Goal: Task Accomplishment & Management: Manage account settings

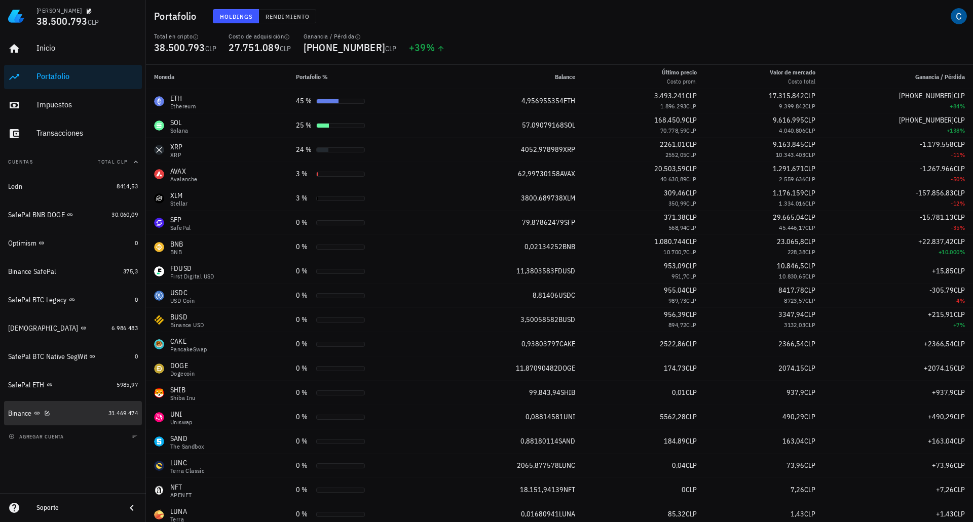
click at [12, 413] on div "Binance" at bounding box center [20, 413] width 24 height 9
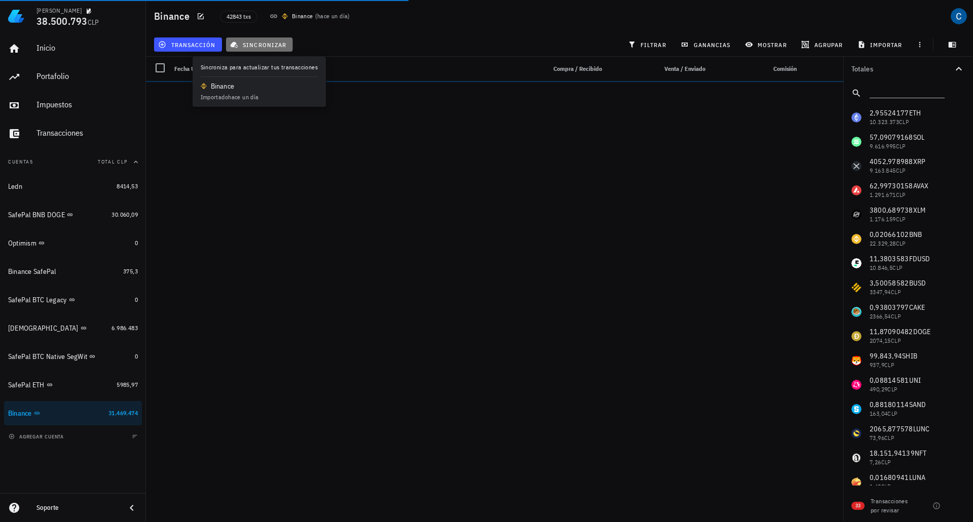
click at [264, 40] on button "sincronizar" at bounding box center [259, 44] width 67 height 14
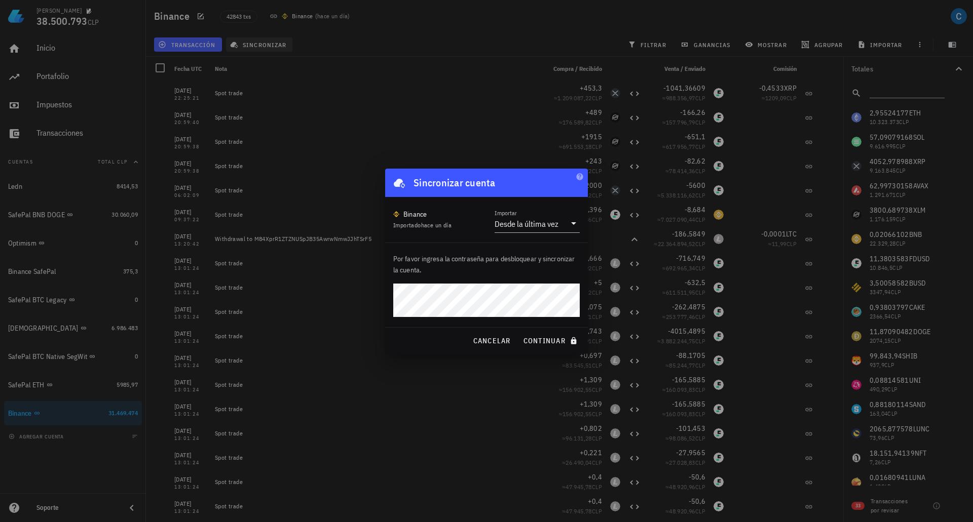
click at [519, 332] on button "continuar" at bounding box center [551, 341] width 65 height 18
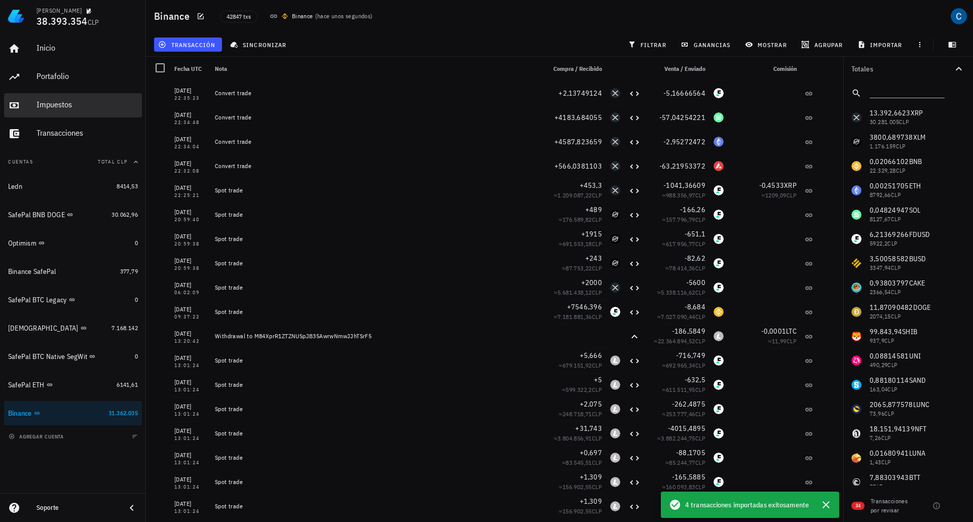
click at [45, 102] on div "Impuestos" at bounding box center [86, 105] width 101 height 10
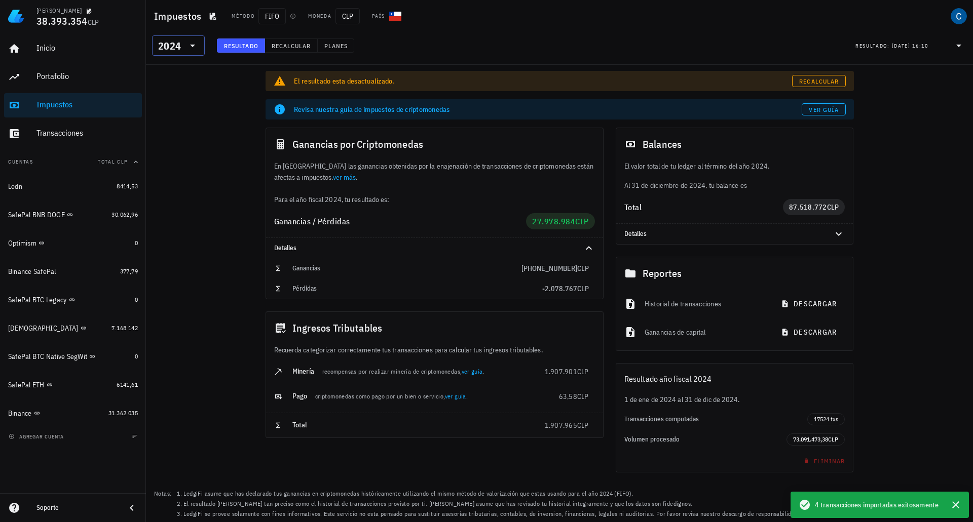
click at [192, 47] on icon at bounding box center [192, 46] width 12 height 12
click at [170, 76] on div "2025" at bounding box center [178, 72] width 36 height 16
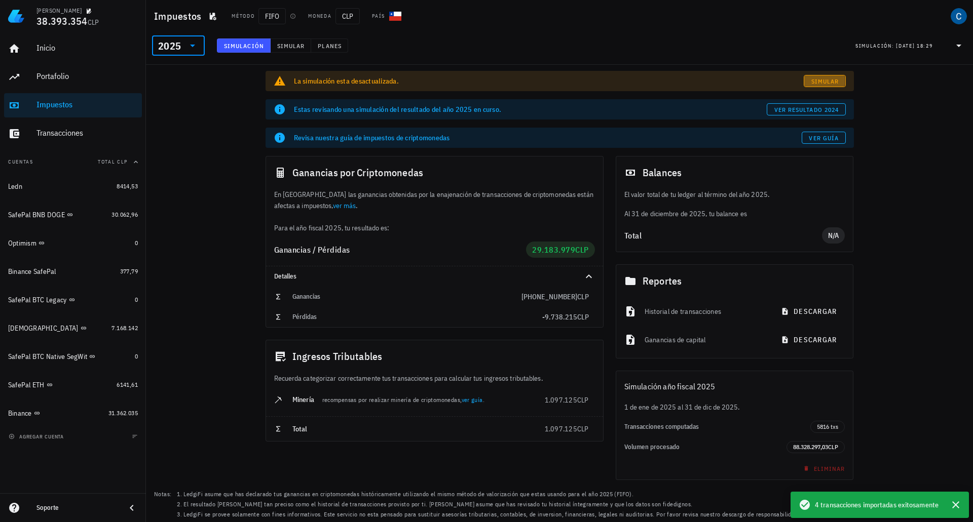
click at [825, 78] on span "Simular" at bounding box center [825, 82] width 28 height 8
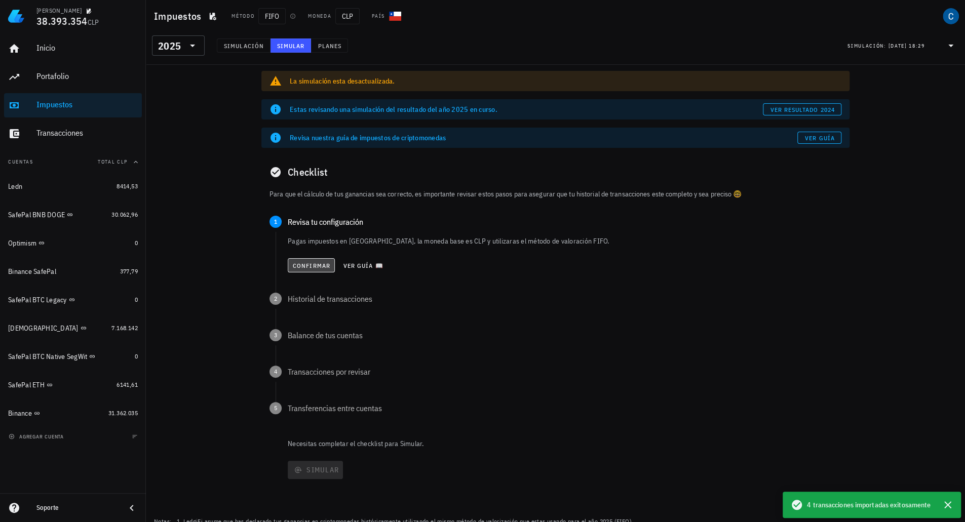
click at [313, 260] on button "Confirmar" at bounding box center [311, 265] width 47 height 14
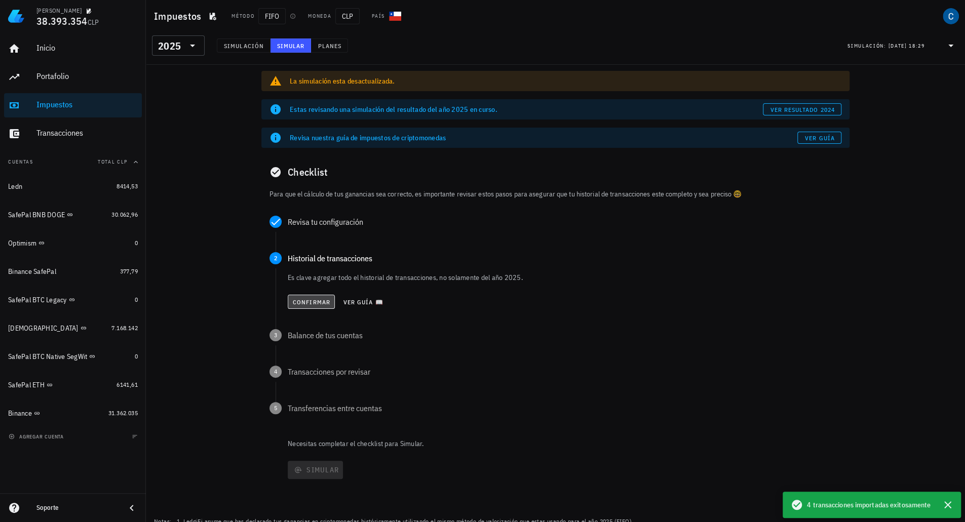
click at [302, 297] on button "Confirmar" at bounding box center [311, 302] width 47 height 14
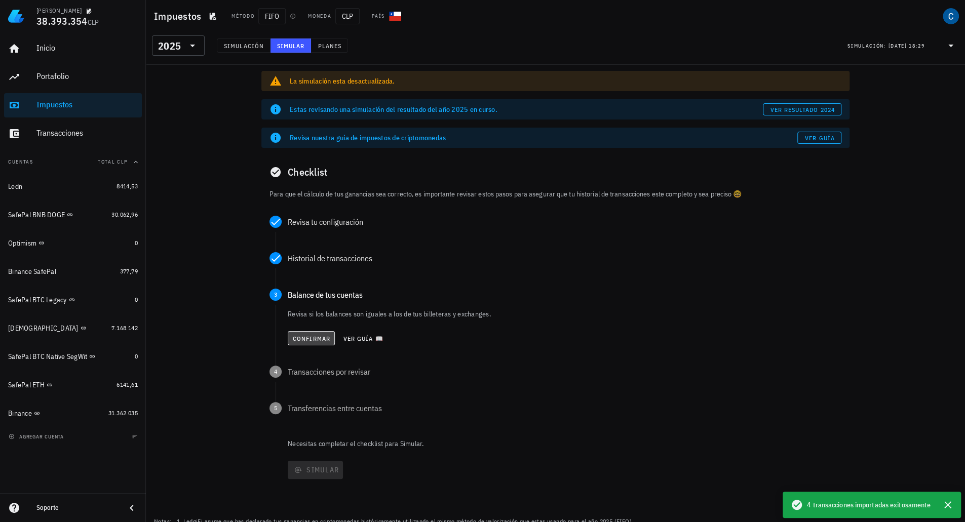
click at [306, 333] on button "Confirmar" at bounding box center [311, 338] width 47 height 14
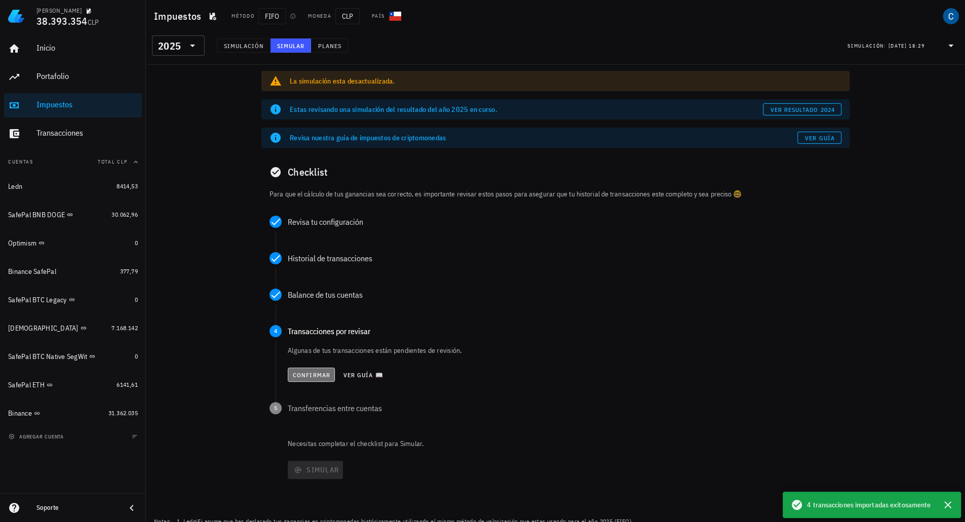
click at [309, 379] on button "Confirmar" at bounding box center [311, 375] width 47 height 14
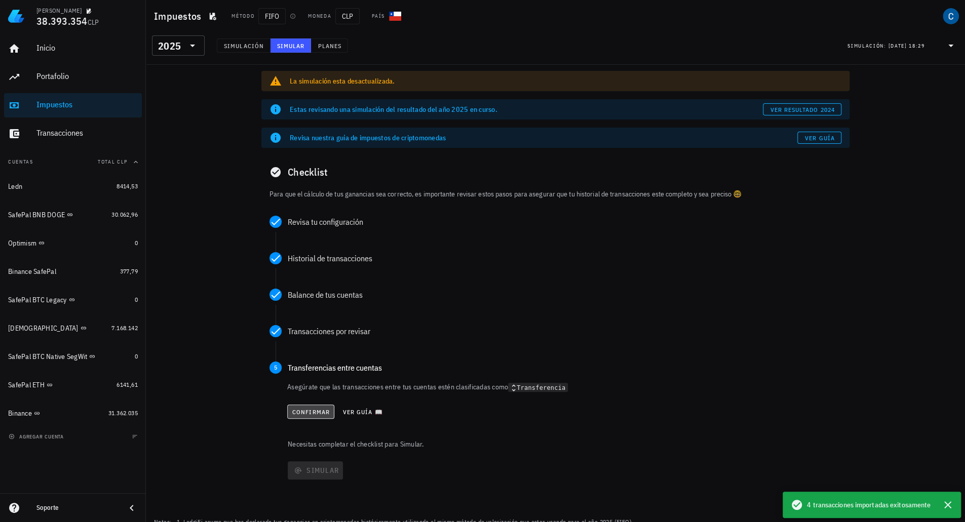
click at [302, 409] on span "Confirmar" at bounding box center [311, 412] width 38 height 8
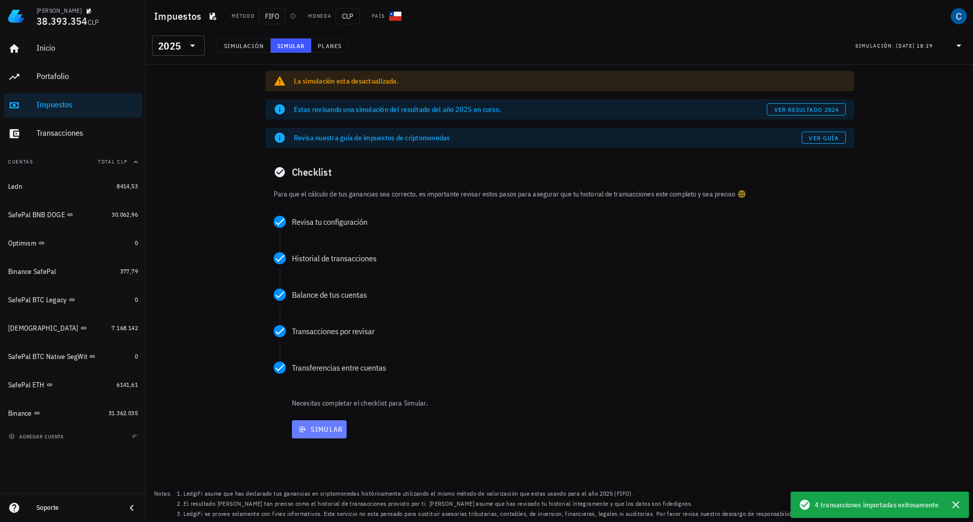
click at [307, 432] on span "Simular" at bounding box center [319, 429] width 47 height 9
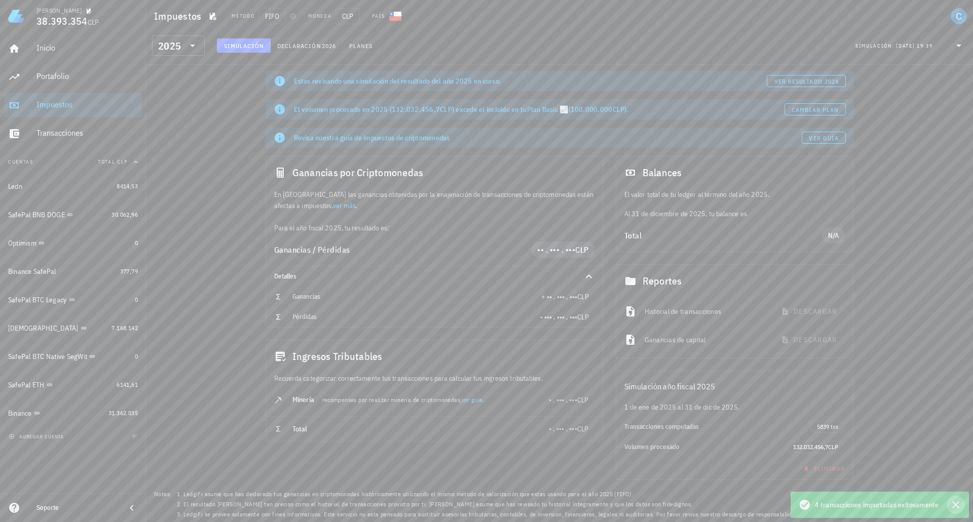
click at [956, 506] on icon "button" at bounding box center [955, 505] width 12 height 12
click at [824, 111] on span "Cambiar plan" at bounding box center [815, 110] width 48 height 8
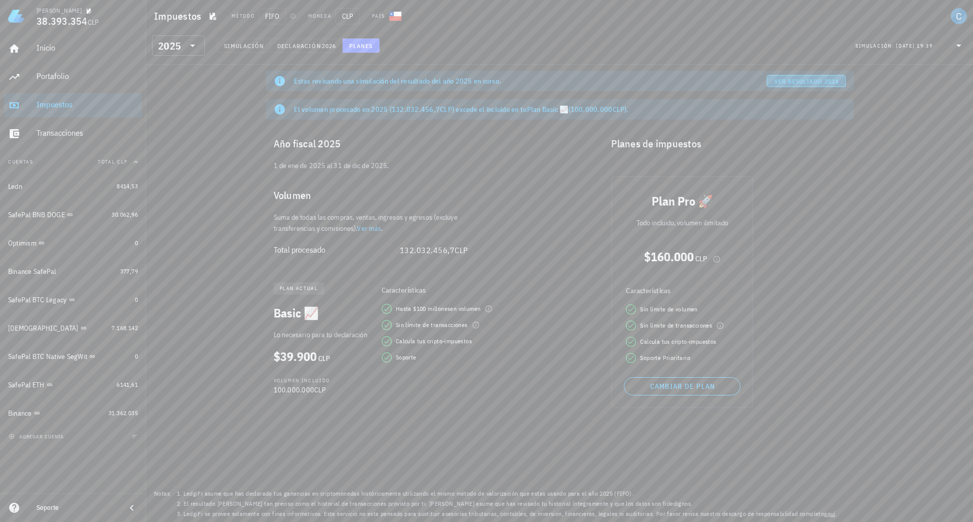
click at [830, 82] on span "ver resultado 2024" at bounding box center [806, 82] width 65 height 8
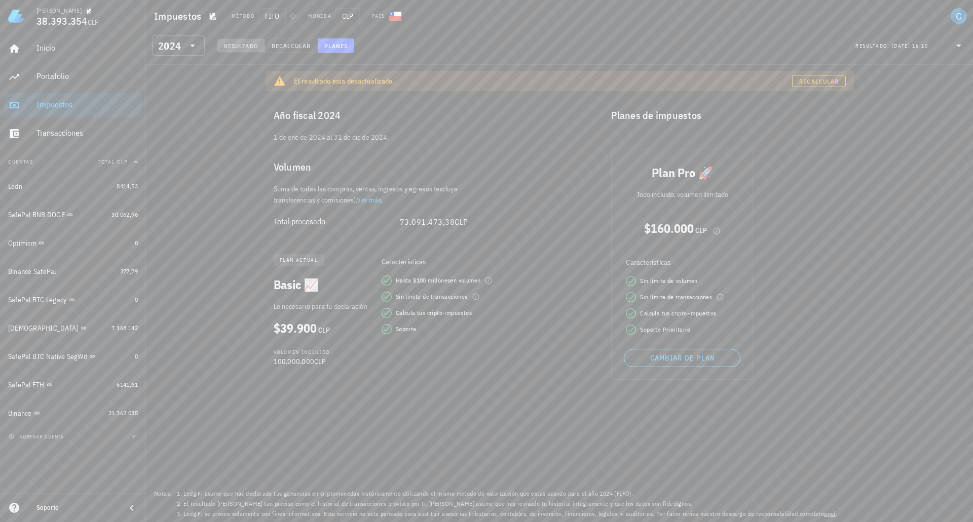
click at [236, 42] on span "Resultado" at bounding box center [240, 46] width 35 height 8
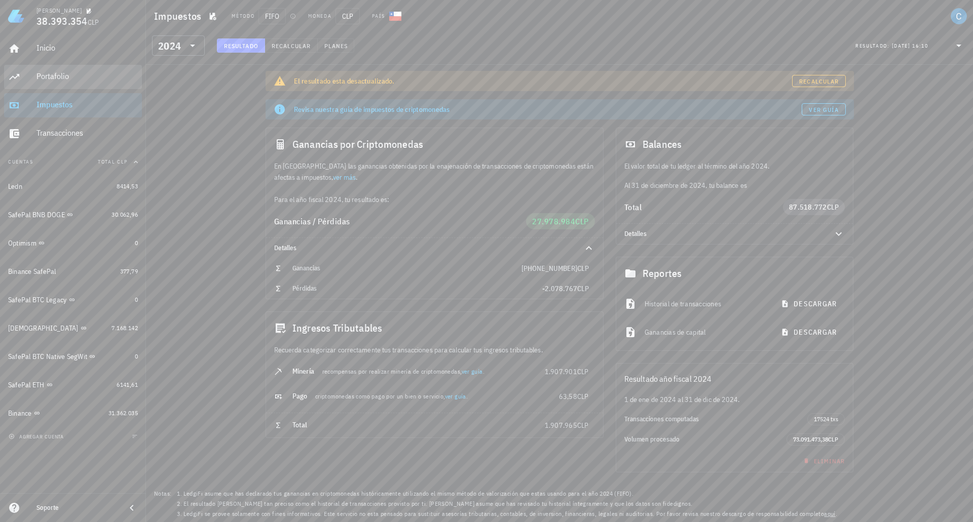
click at [41, 78] on div "Portafolio" at bounding box center [86, 76] width 101 height 10
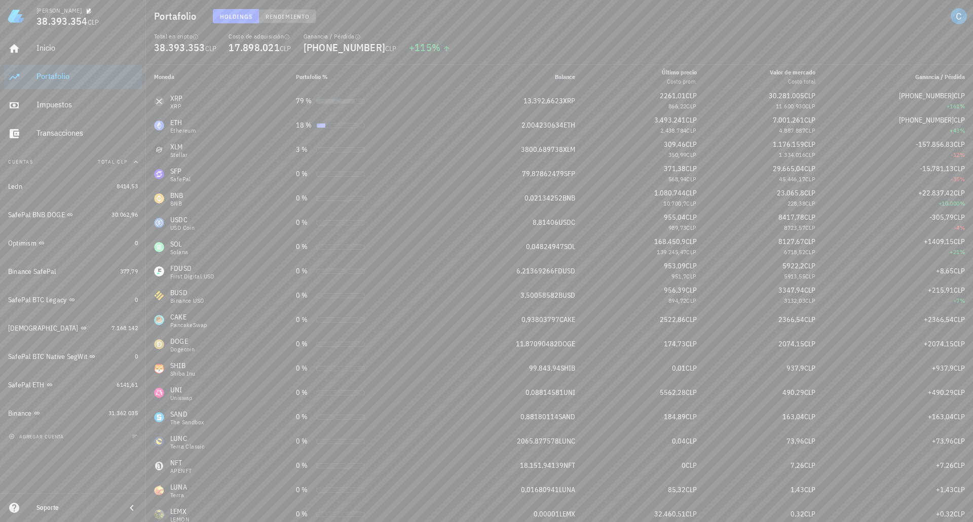
click at [282, 14] on span "Rendimiento" at bounding box center [287, 17] width 45 height 8
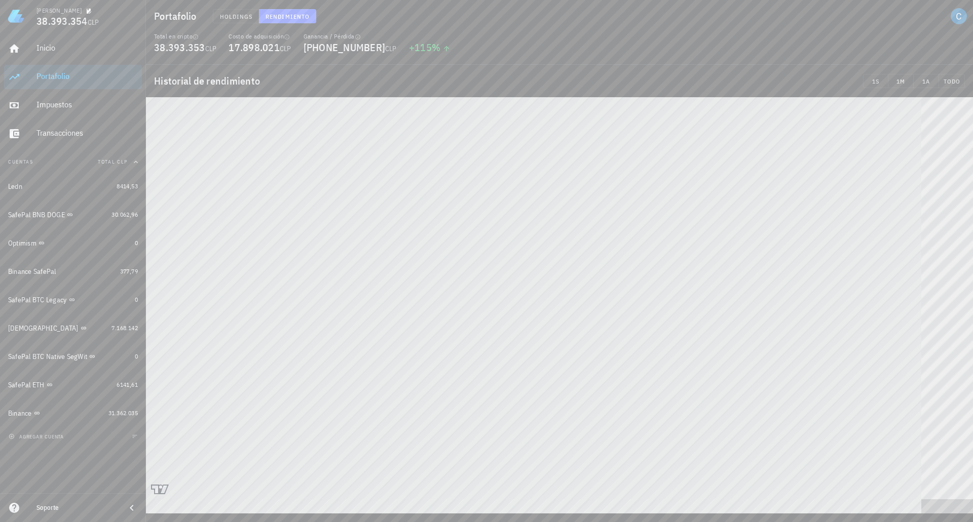
click at [840, 516] on div "[PERSON_NAME] 38.393.354 CLP Inicio [GEOGRAPHIC_DATA] Impuestos [GEOGRAPHIC_DAT…" at bounding box center [486, 261] width 973 height 522
click at [40, 212] on div "SafePal BNB DOGE" at bounding box center [36, 215] width 57 height 9
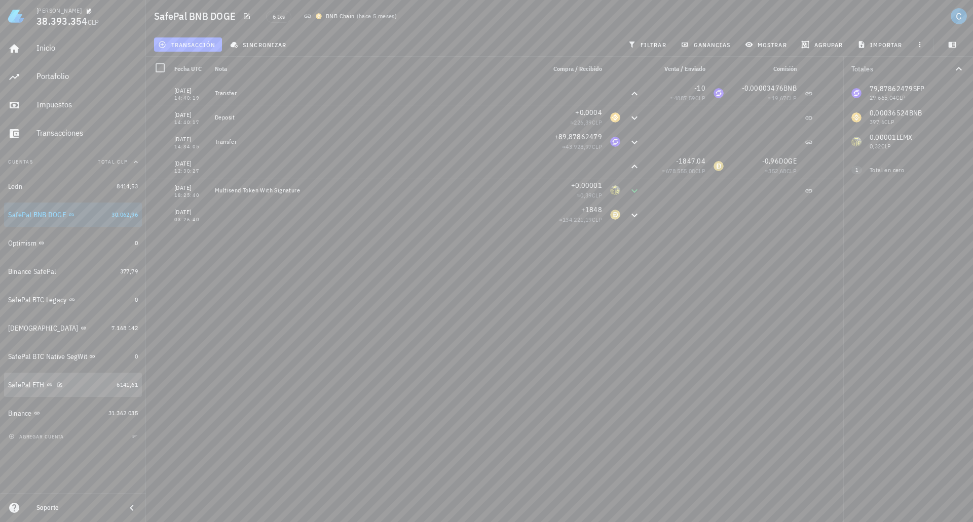
click at [32, 387] on div "SafePal ETH" at bounding box center [26, 385] width 36 height 9
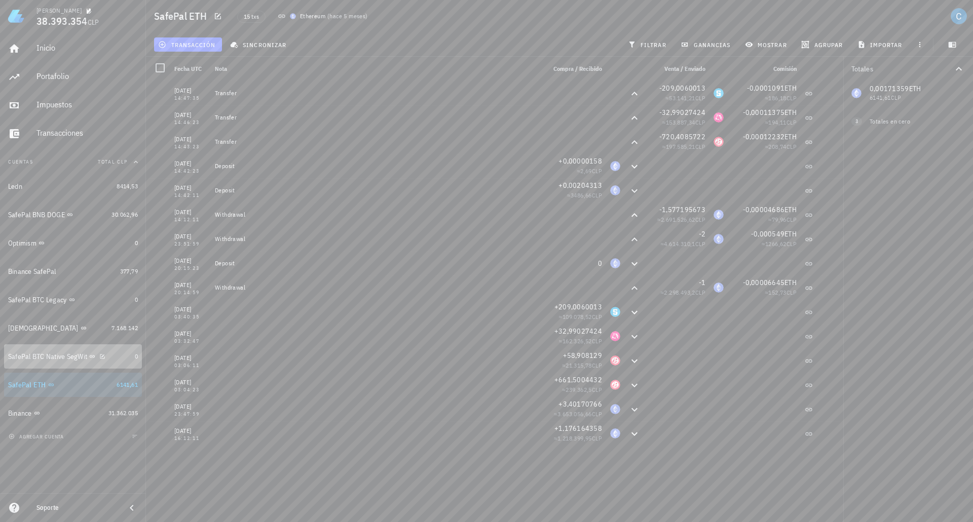
click at [28, 357] on div "SafePal BTC Native SegWit" at bounding box center [47, 357] width 79 height 9
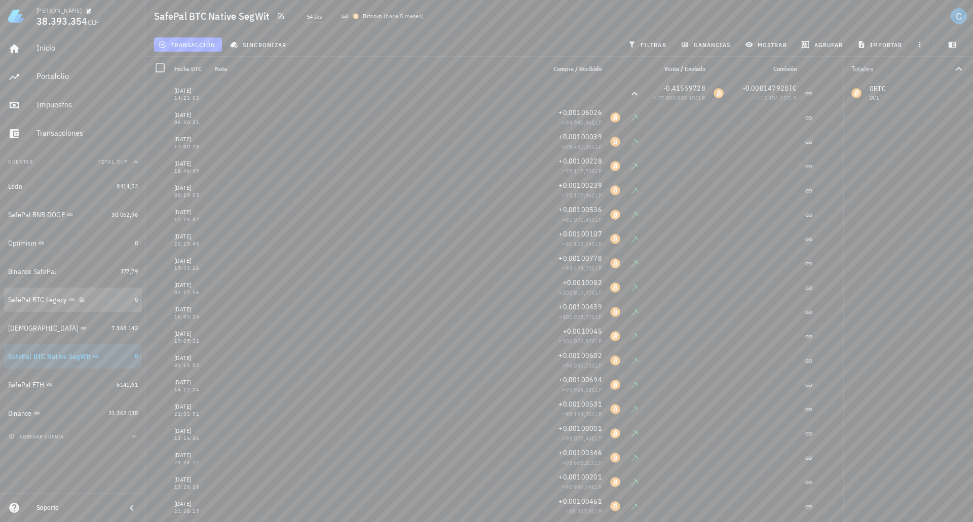
click at [24, 300] on div "SafePal BTC Legacy" at bounding box center [37, 300] width 59 height 9
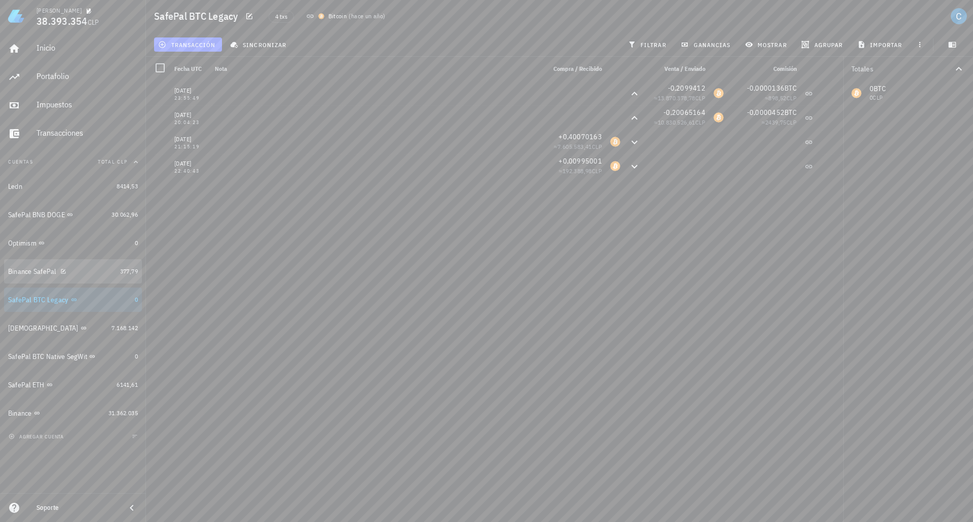
click at [32, 272] on div "Binance SafePal" at bounding box center [32, 272] width 48 height 9
